Goal: Information Seeking & Learning: Learn about a topic

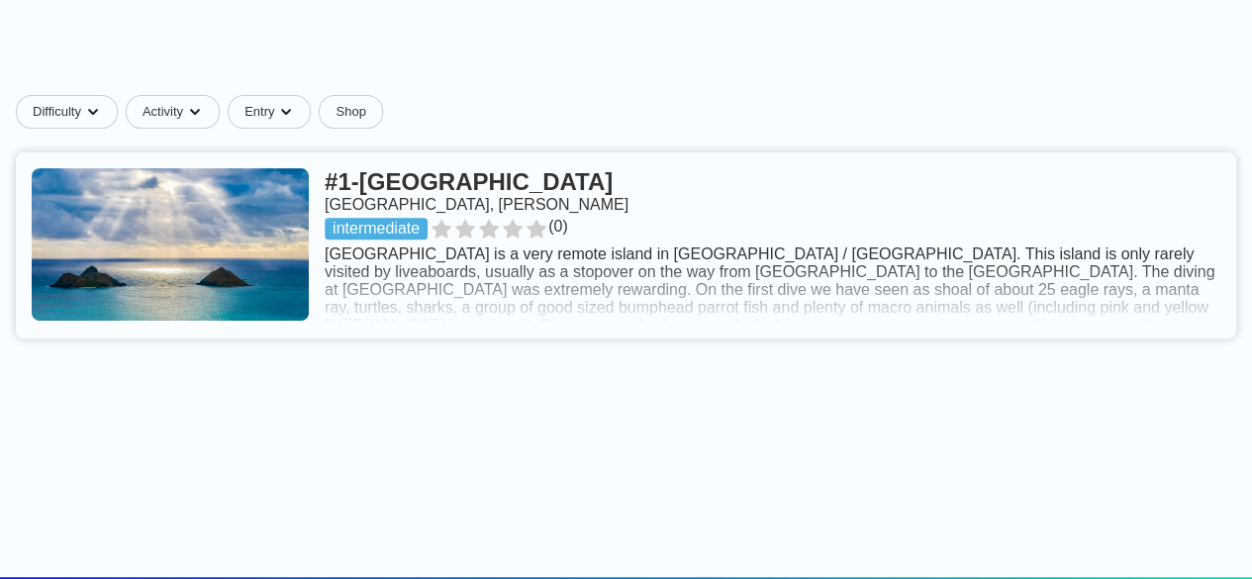
scroll to position [297, 0]
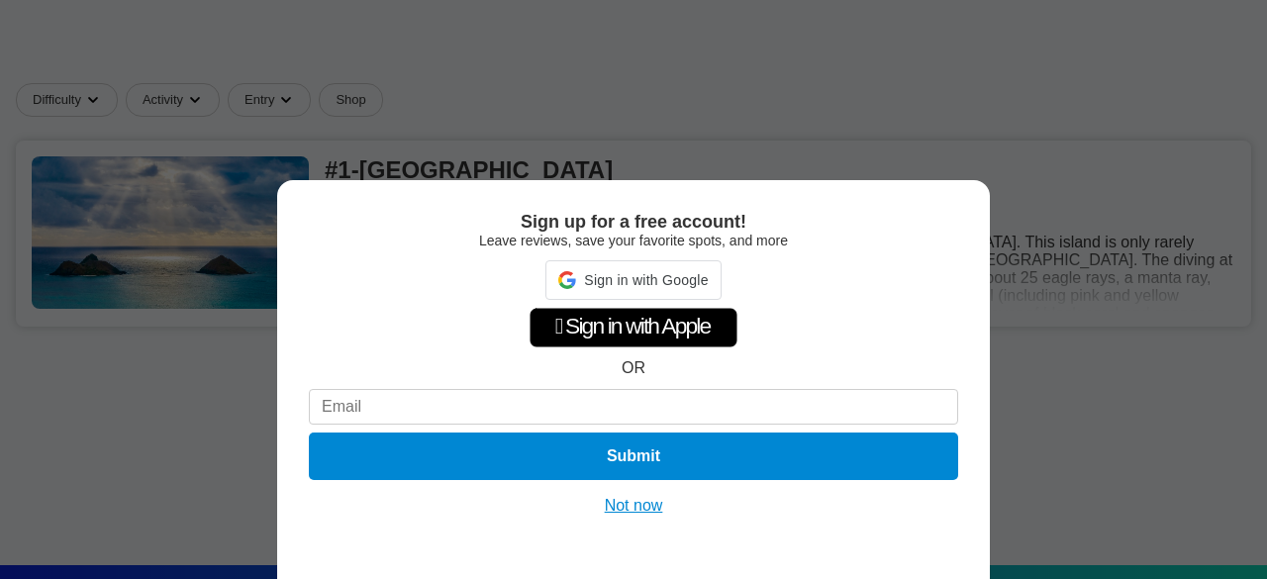
click at [632, 506] on button "Not now" at bounding box center [634, 506] width 70 height 20
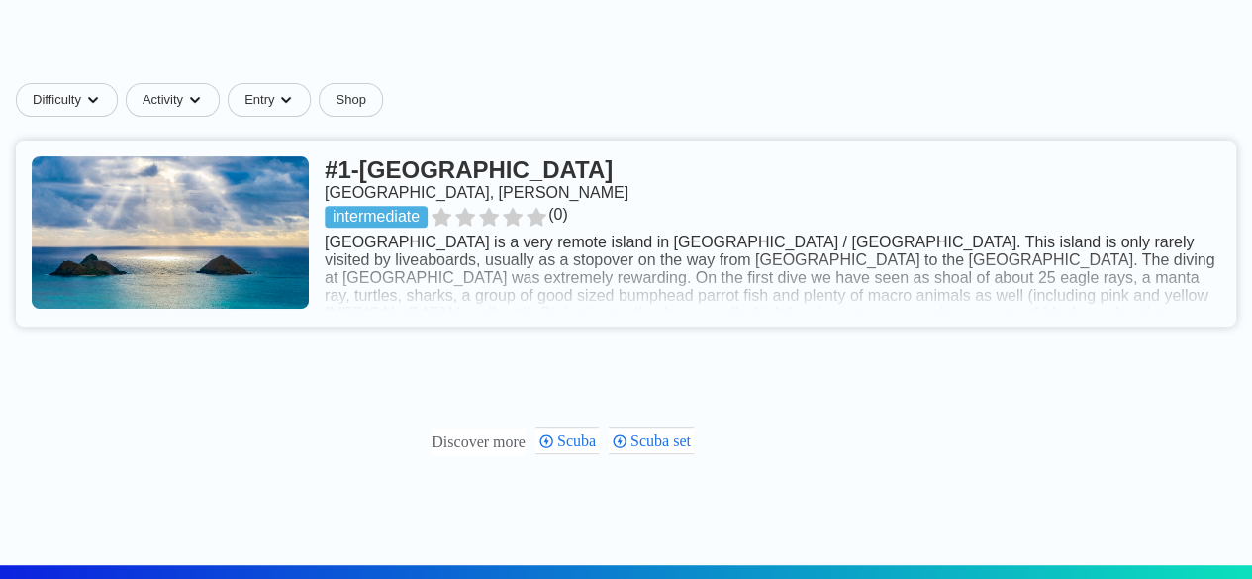
click at [586, 314] on link at bounding box center [626, 234] width 1221 height 186
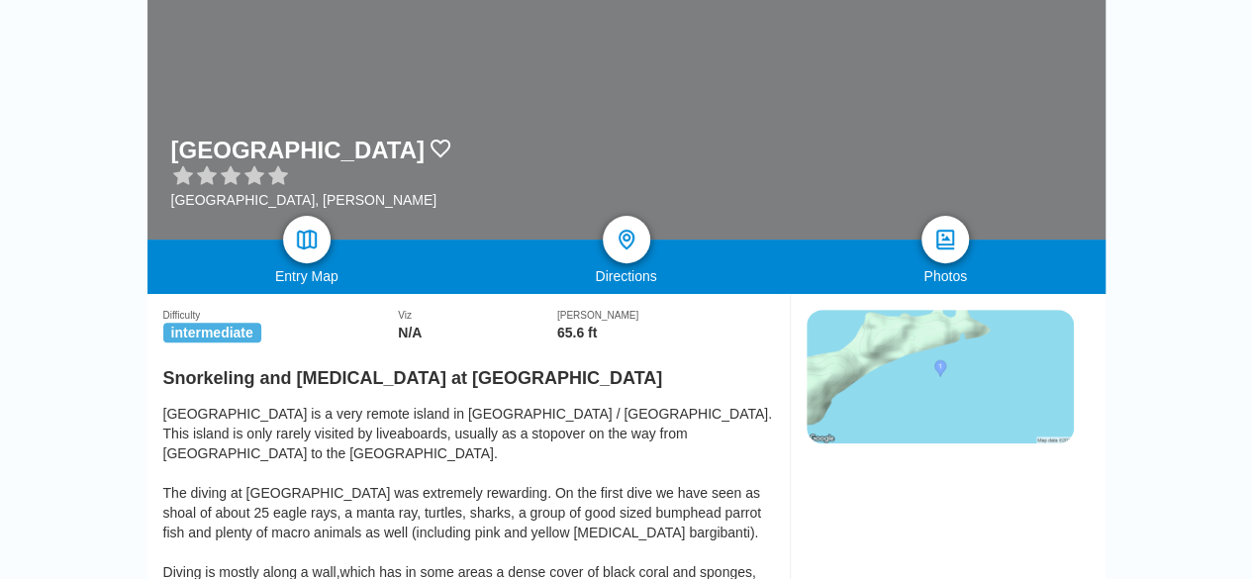
scroll to position [99, 0]
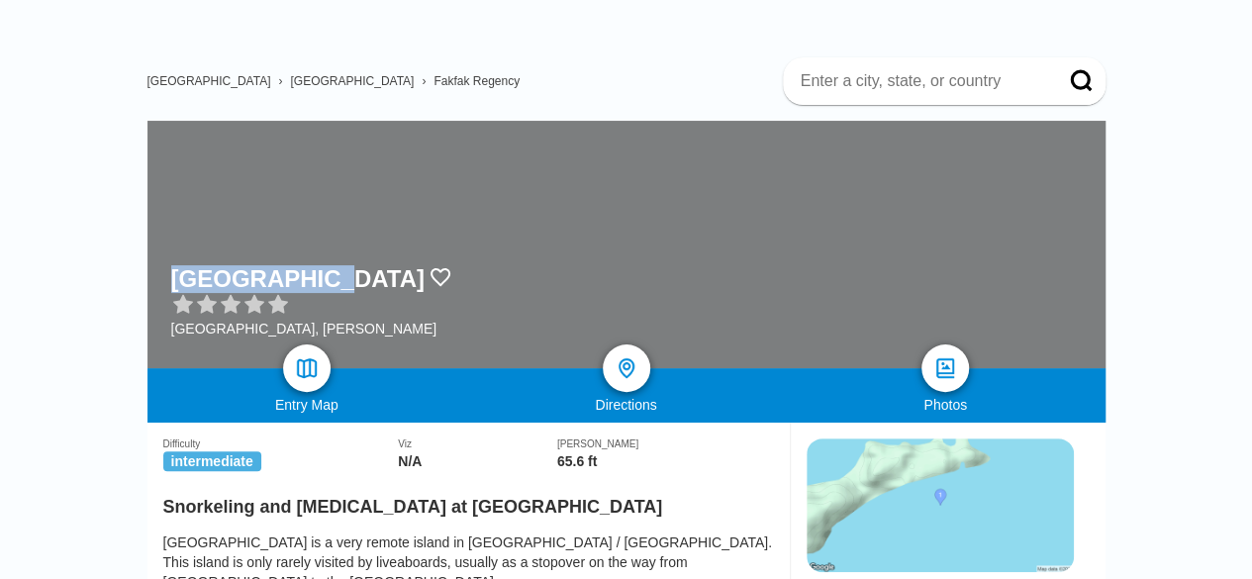
drag, startPoint x: 174, startPoint y: 265, endPoint x: 310, endPoint y: 275, distance: 136.0
click at [310, 275] on h1 "[GEOGRAPHIC_DATA]" at bounding box center [297, 279] width 253 height 28
